Goal: Task Accomplishment & Management: Complete application form

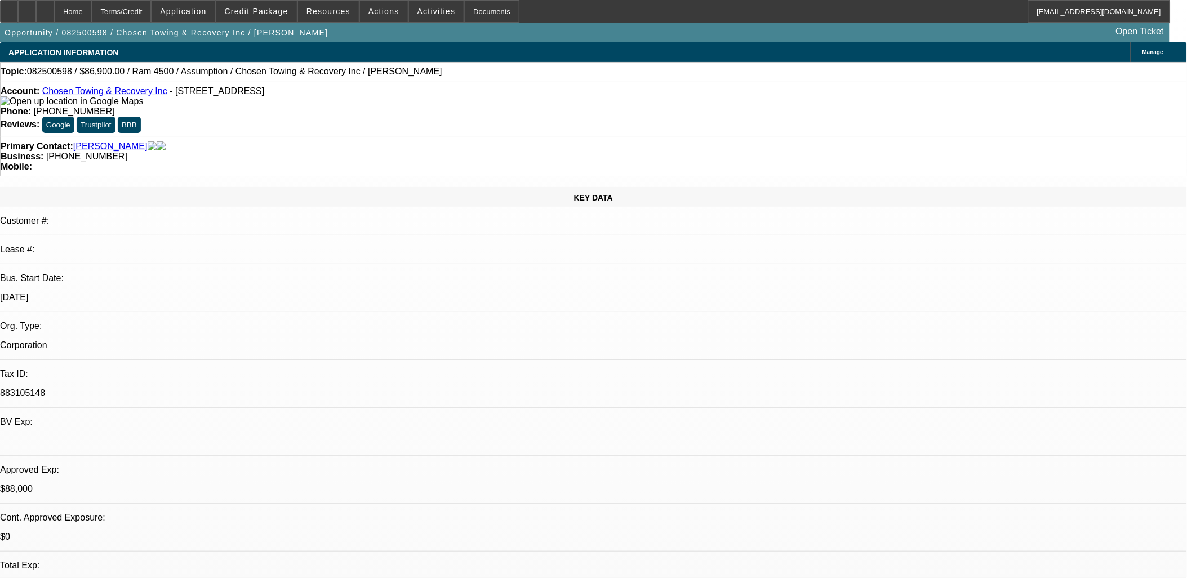
select select "0"
select select "3"
select select "0"
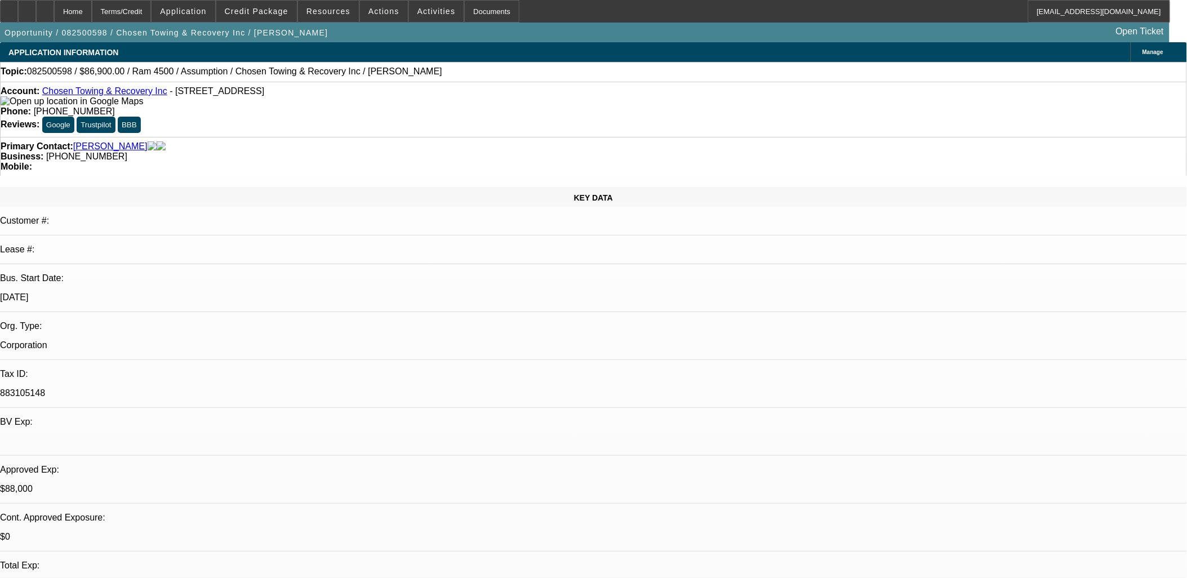
select select "0.1"
select select "0"
select select "3"
select select "0"
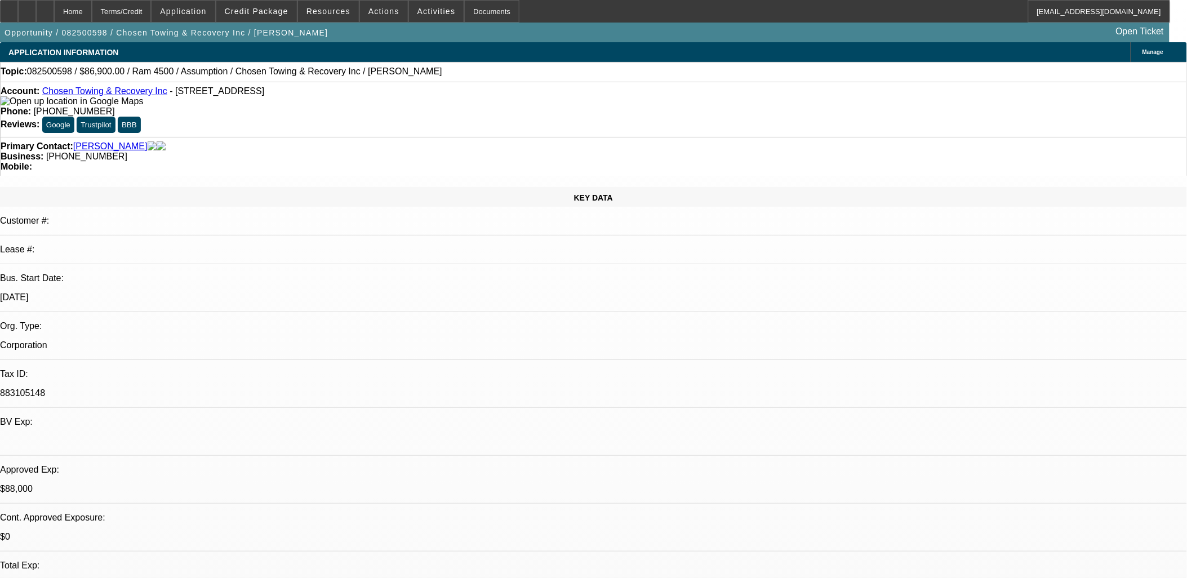
select select "3"
select select "0"
select select "1"
select select "2"
select select "4"
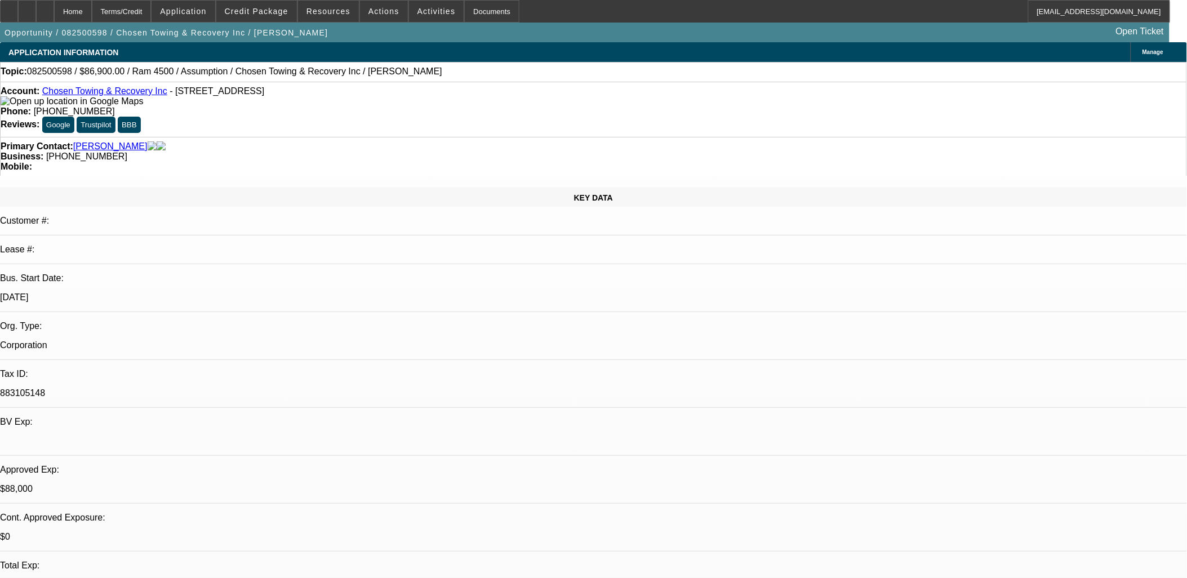
select select "1"
select select "2"
select select "4"
select select "1"
select select "2"
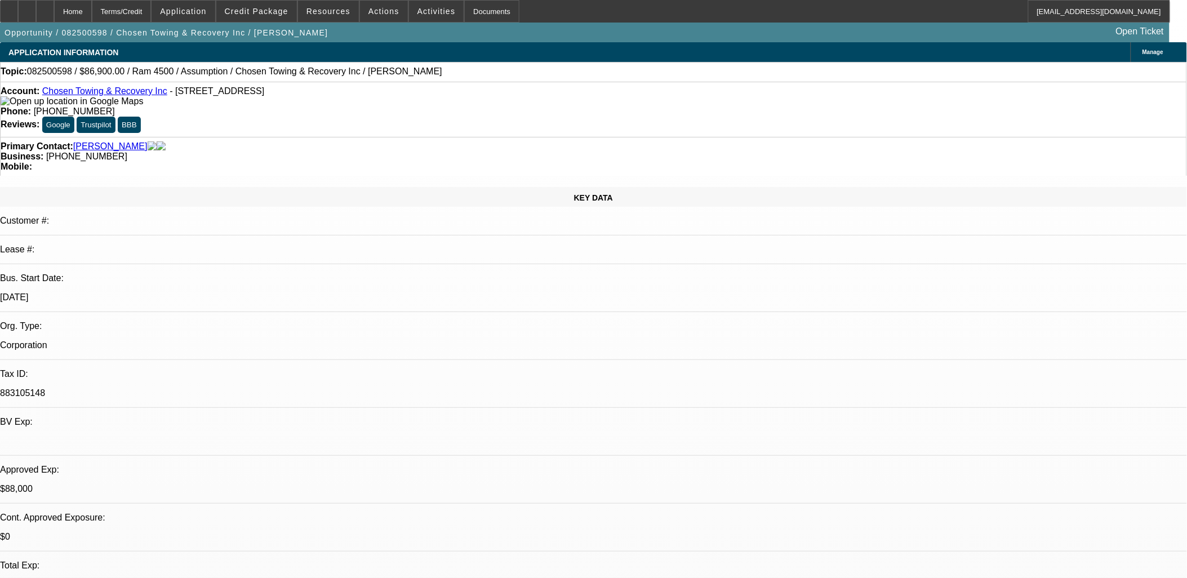
select select "4"
select select "1"
select select "2"
select select "4"
